Goal: Transaction & Acquisition: Purchase product/service

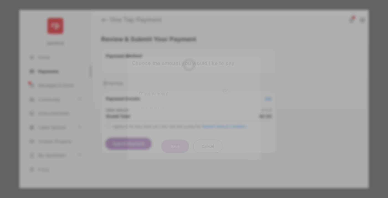
click at [184, 89] on div "Other Amount" at bounding box center [184, 93] width 90 height 9
type input "**"
click at [175, 139] on button "Save" at bounding box center [175, 145] width 28 height 13
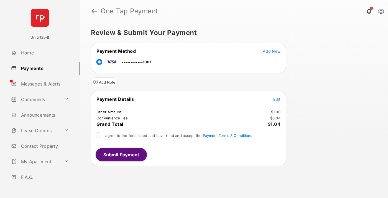
click at [277, 99] on span "Edit" at bounding box center [277, 99] width 7 height 5
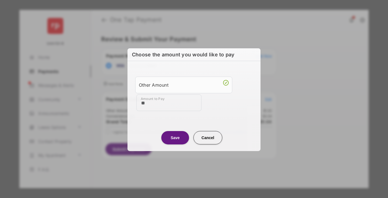
click at [175, 137] on button "Save" at bounding box center [175, 137] width 28 height 13
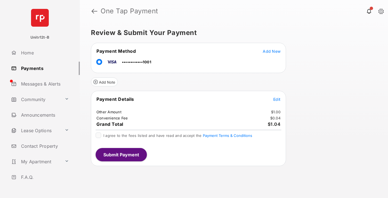
click at [121, 154] on button "Submit Payment" at bounding box center [121, 154] width 51 height 13
